Goal: Task Accomplishment & Management: Complete application form

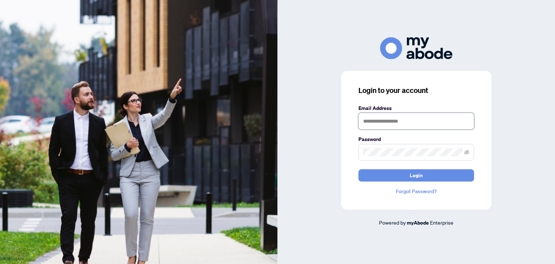
click at [373, 123] on input "text" at bounding box center [417, 121] width 116 height 17
type input "**********"
click at [467, 153] on icon "eye-invisible" at bounding box center [467, 152] width 5 height 5
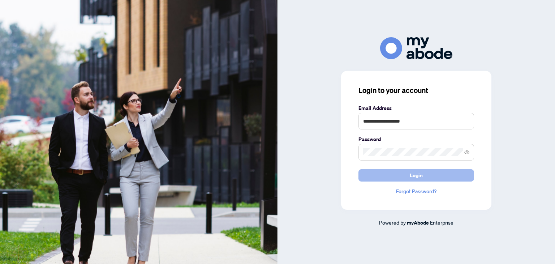
click at [409, 176] on button "Login" at bounding box center [417, 175] width 116 height 12
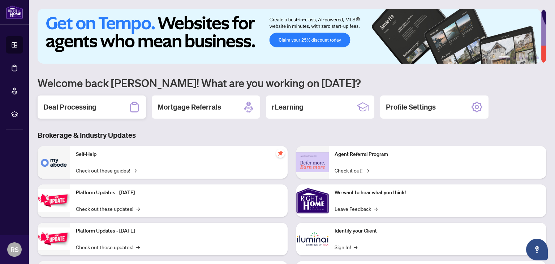
click at [85, 109] on h2 "Deal Processing" at bounding box center [69, 107] width 53 height 10
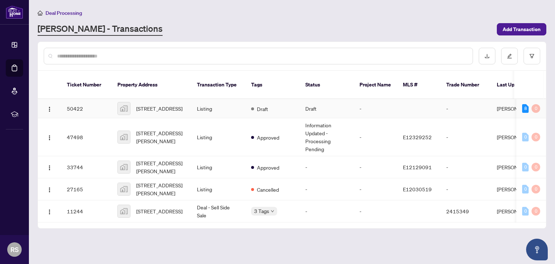
click at [77, 103] on td "50422" at bounding box center [86, 108] width 51 height 19
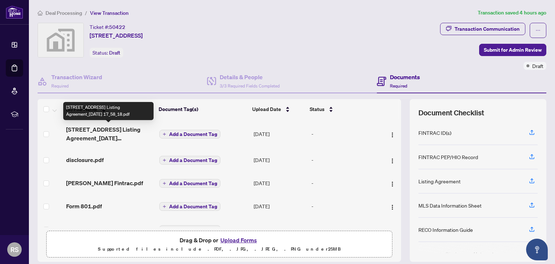
click at [80, 132] on span "[STREET_ADDRESS] Listing Agreement_[DATE] 17_58_18.pdf" at bounding box center [110, 133] width 88 height 17
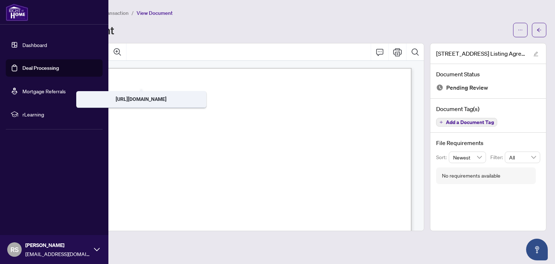
click at [35, 42] on link "Dashboard" at bounding box center [34, 45] width 25 height 7
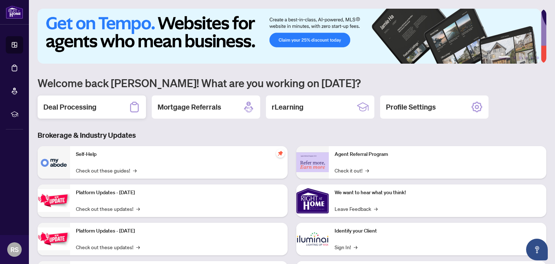
click at [97, 110] on div "Deal Processing" at bounding box center [92, 106] width 108 height 23
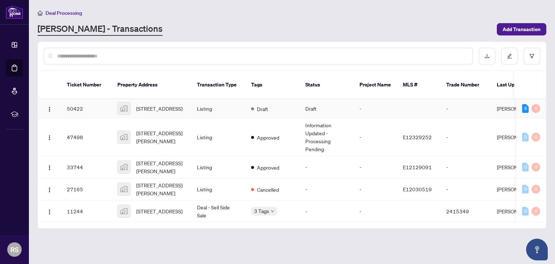
click at [77, 99] on td "50422" at bounding box center [86, 108] width 51 height 19
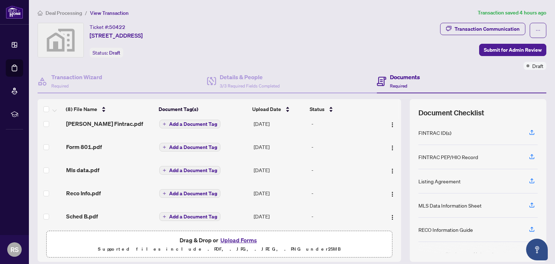
scroll to position [13, 0]
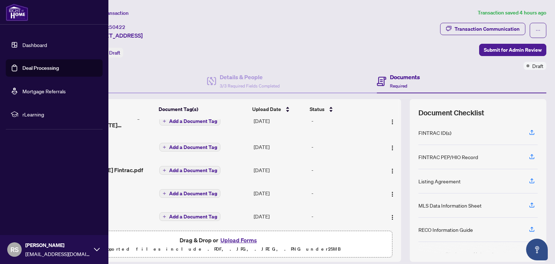
click at [30, 46] on link "Dashboard" at bounding box center [34, 45] width 25 height 7
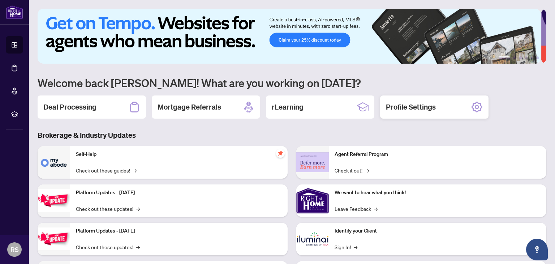
click at [414, 110] on h2 "Profile Settings" at bounding box center [411, 107] width 50 height 10
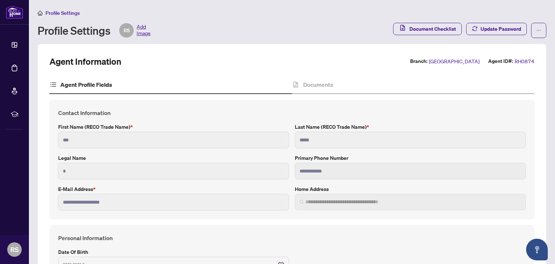
type input "**********"
type input "****"
type input "**********"
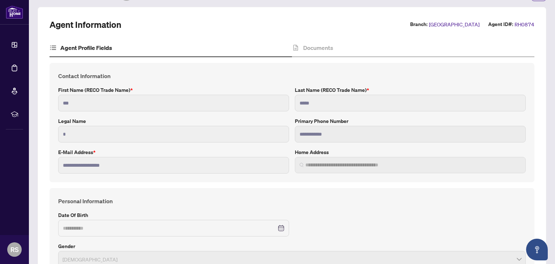
scroll to position [36, 0]
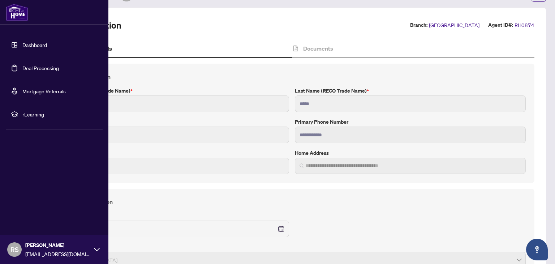
click at [26, 46] on link "Dashboard" at bounding box center [34, 45] width 25 height 7
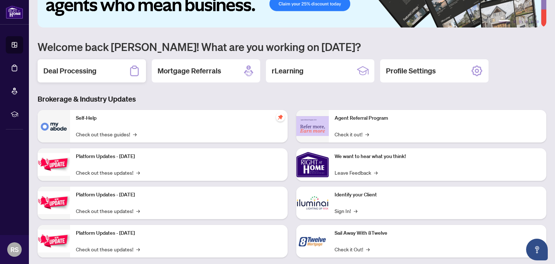
scroll to position [48, 0]
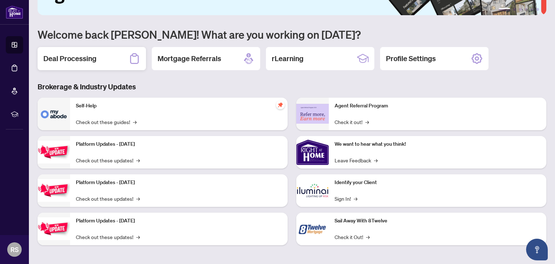
click at [67, 60] on h2 "Deal Processing" at bounding box center [69, 59] width 53 height 10
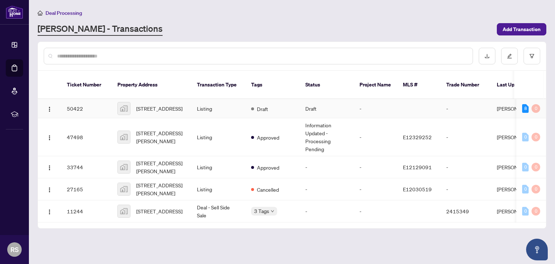
click at [404, 102] on td at bounding box center [418, 108] width 43 height 19
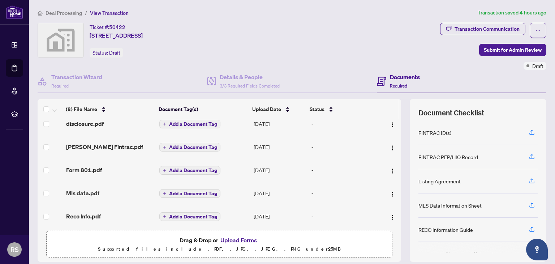
click at [339, 52] on div "Ticket #: 50422 [STREET_ADDRESS] Status: Draft" at bounding box center [238, 40] width 400 height 35
click at [76, 78] on h4 "Transaction Wizard" at bounding box center [76, 77] width 51 height 9
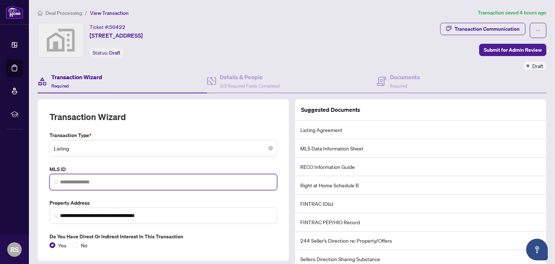
click at [92, 180] on input "search" at bounding box center [166, 182] width 213 height 8
type input "********"
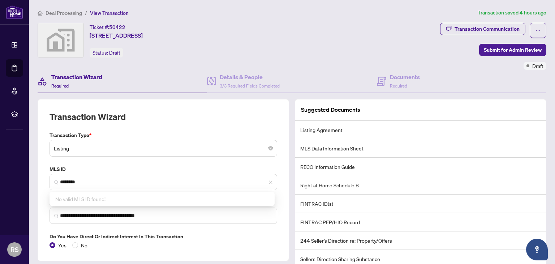
click at [166, 70] on div "Transaction Wizard Required" at bounding box center [123, 82] width 170 height 24
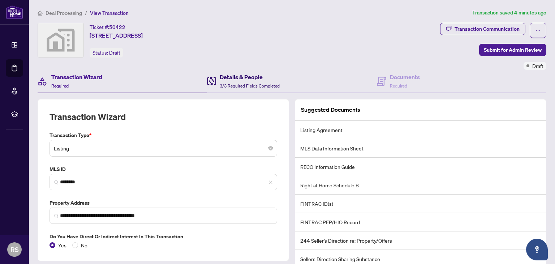
click at [235, 76] on h4 "Details & People" at bounding box center [250, 77] width 60 height 9
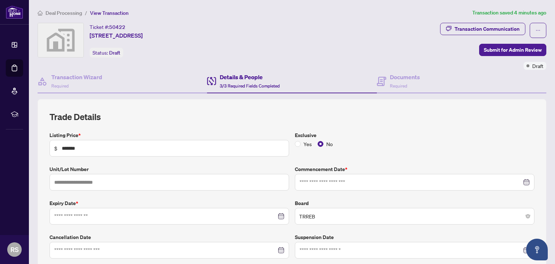
type input "**********"
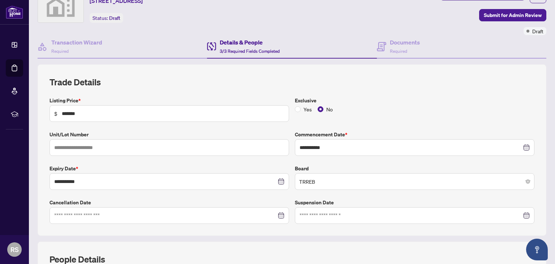
scroll to position [25, 0]
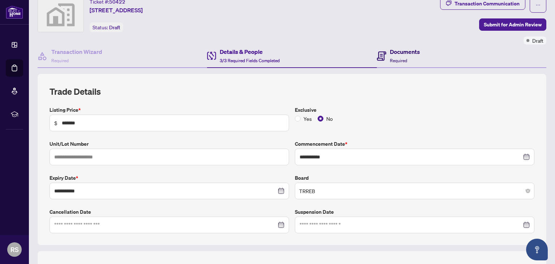
click at [399, 50] on h4 "Documents" at bounding box center [405, 51] width 30 height 9
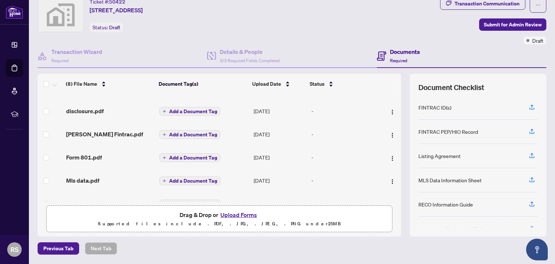
scroll to position [72, 0]
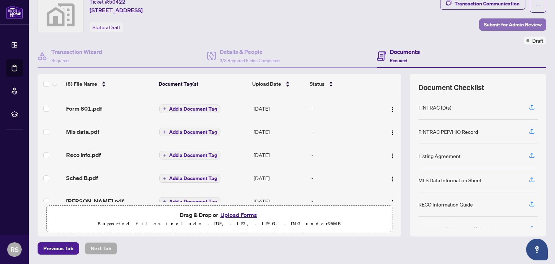
click at [501, 23] on span "Submit for Admin Review" at bounding box center [513, 25] width 58 height 12
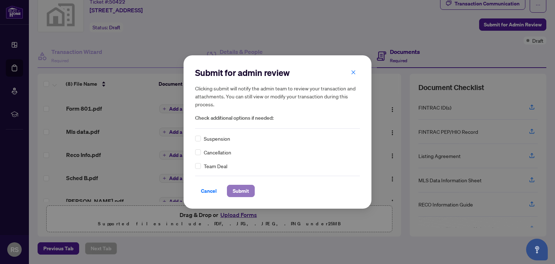
click at [240, 192] on span "Submit" at bounding box center [241, 191] width 16 height 12
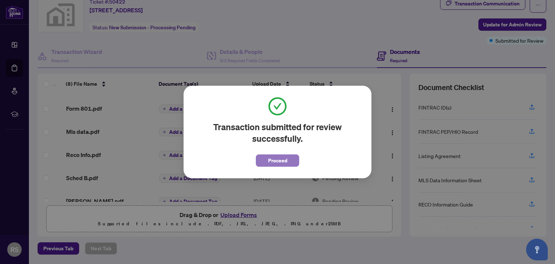
click at [281, 161] on span "Proceed" at bounding box center [277, 161] width 19 height 12
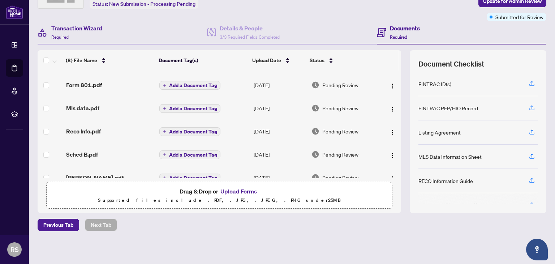
scroll to position [0, 0]
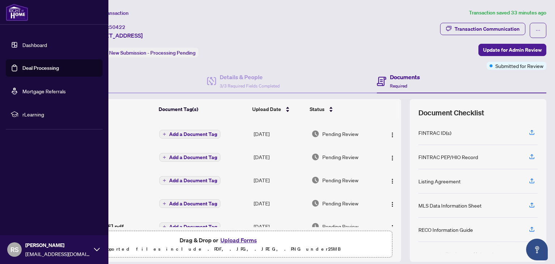
click at [94, 248] on icon at bounding box center [97, 250] width 6 height 6
click at [34, 208] on span "Logout" at bounding box center [29, 207] width 16 height 12
